Goal: Communication & Community: Share content

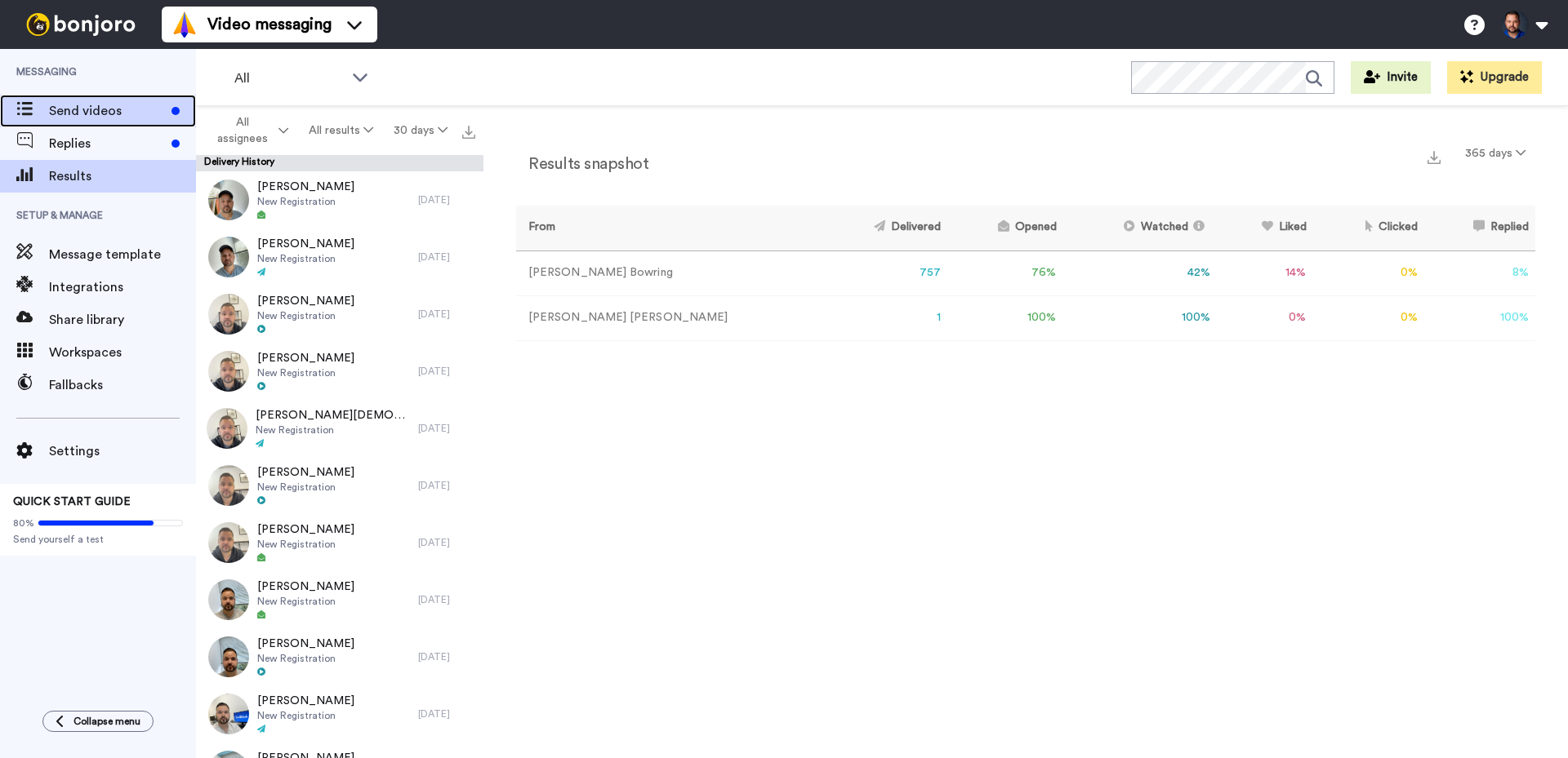
click at [105, 110] on span "Send videos" at bounding box center [107, 111] width 116 height 20
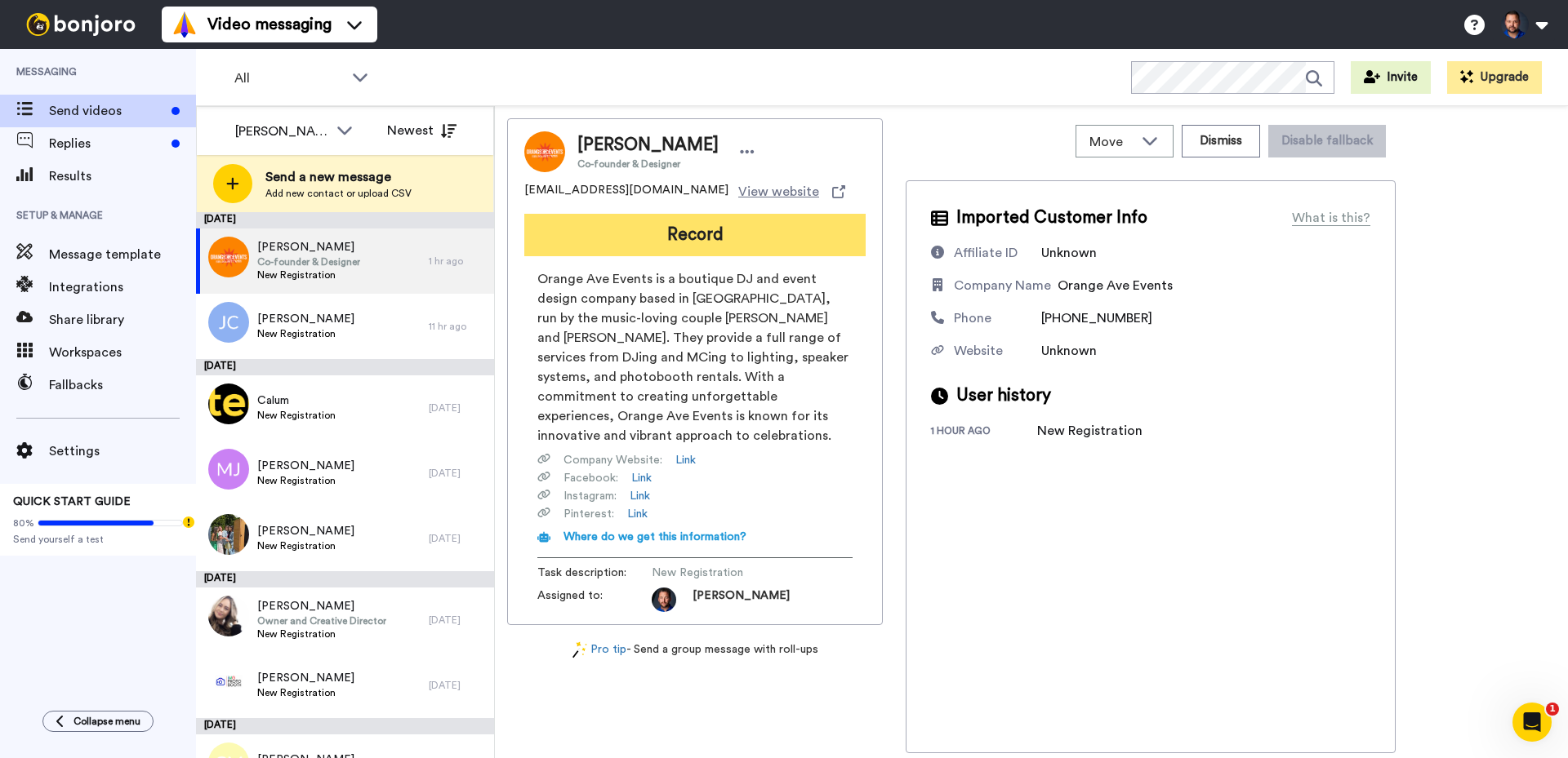
click at [592, 235] on button "Record" at bounding box center [695, 235] width 341 height 43
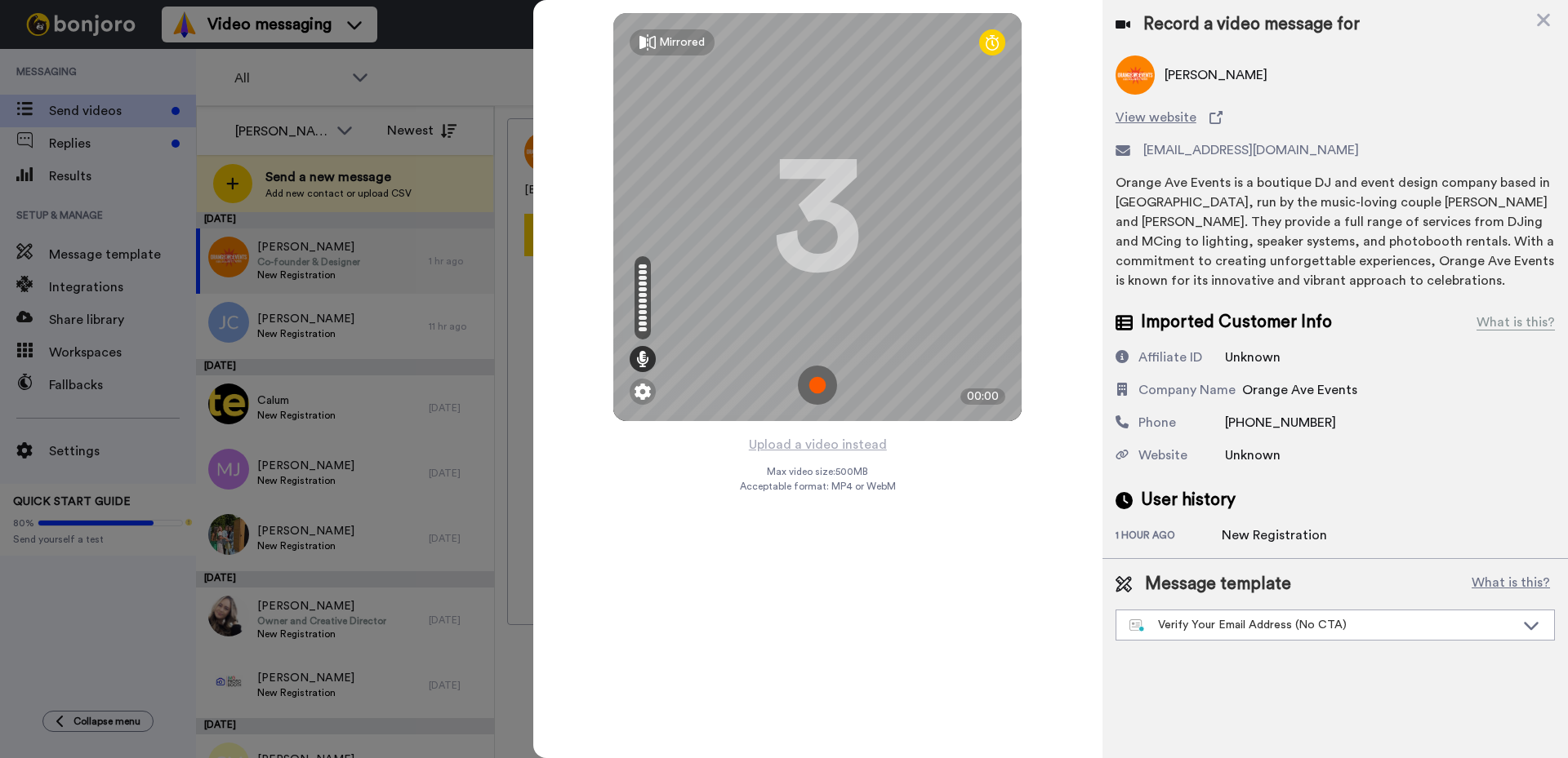
click at [960, 76] on div "Mirrored Redo 3 00:00" at bounding box center [817, 217] width 569 height 434
drag, startPoint x: 590, startPoint y: 47, endPoint x: 562, endPoint y: 57, distance: 29.7
click at [562, 57] on div "Mirrored Redo 3 00:00" at bounding box center [817, 217] width 569 height 434
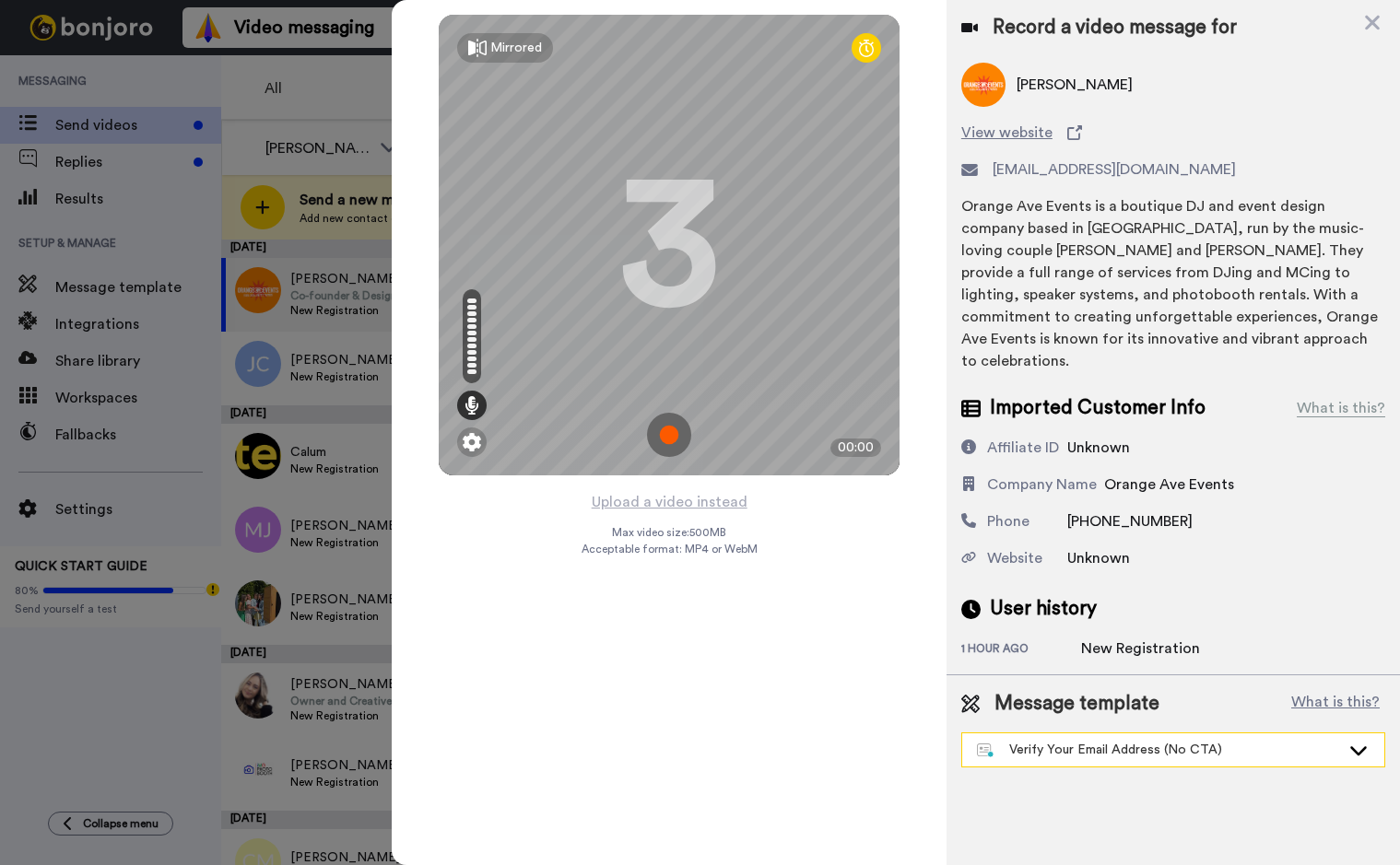
click at [1152, 741] on div "Verify Your Email Address (No CTA)" at bounding box center [1159, 750] width 363 height 19
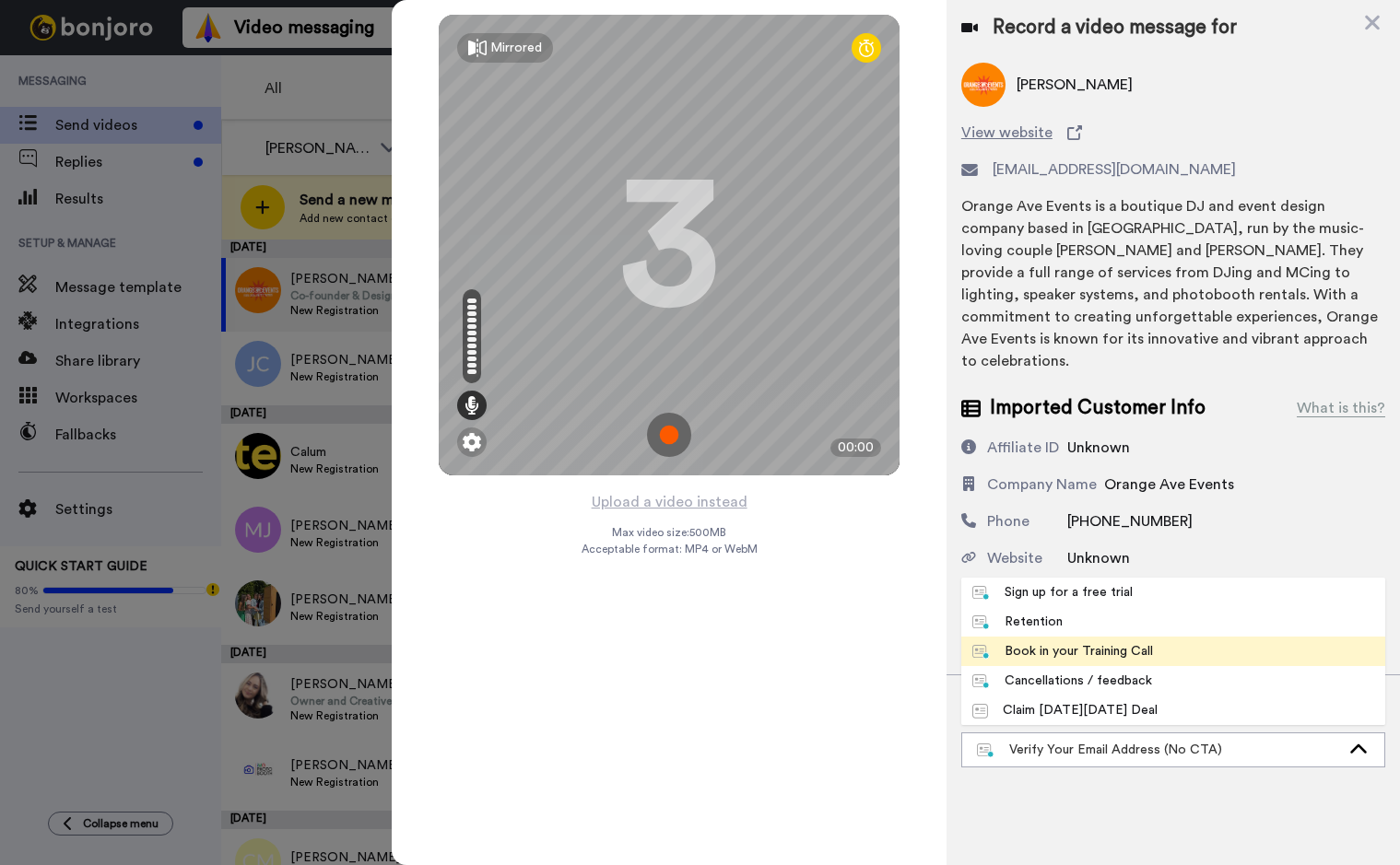
click at [1094, 642] on div "Book in your Training Call" at bounding box center [1063, 652] width 181 height 19
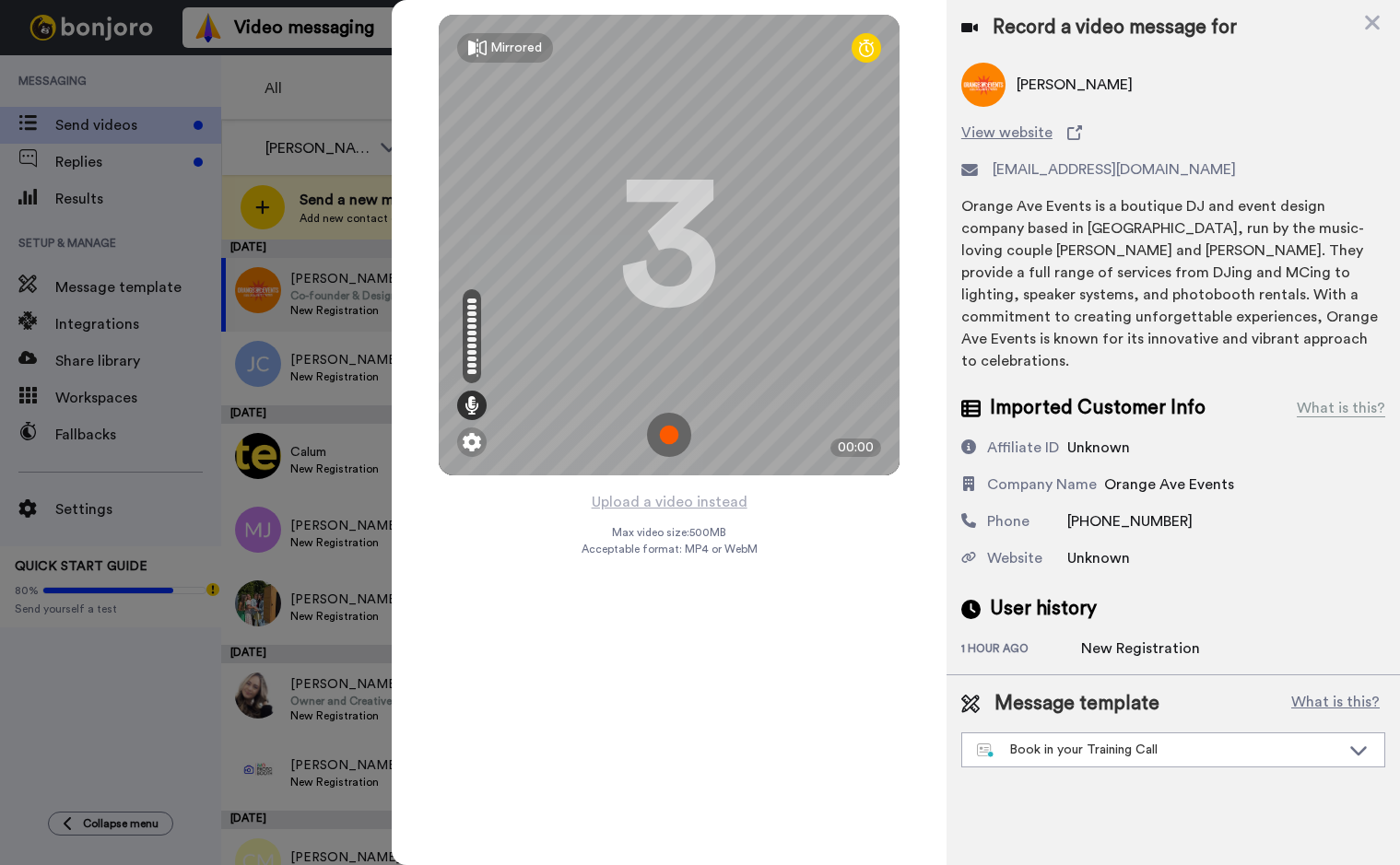
click at [794, 744] on div "Mirrored Redo 3 00:00 Upload a video instead Max video size: 500 MB Acceptable …" at bounding box center [669, 432] width 555 height 865
